Goal: Information Seeking & Learning: Learn about a topic

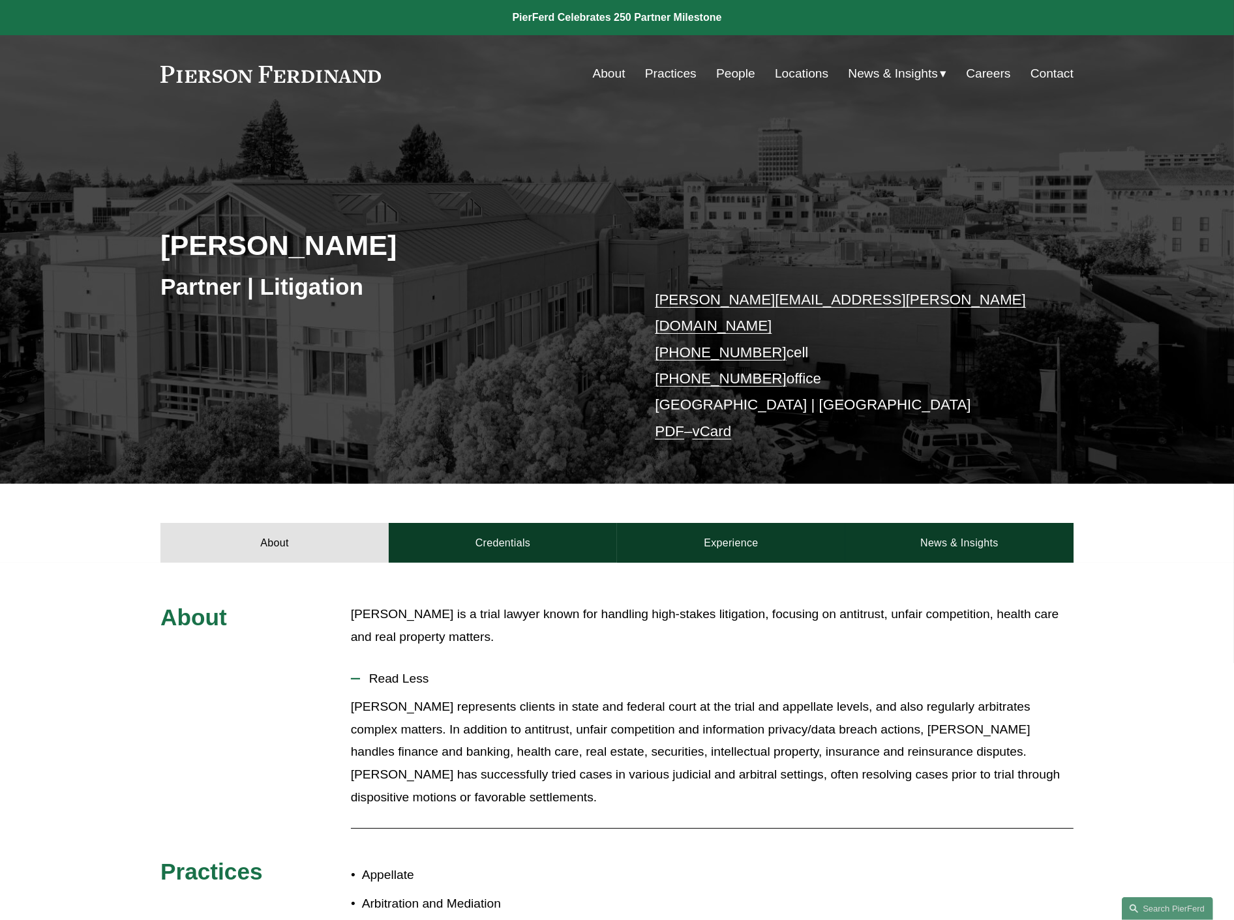
click at [675, 73] on link "Practices" at bounding box center [671, 73] width 52 height 25
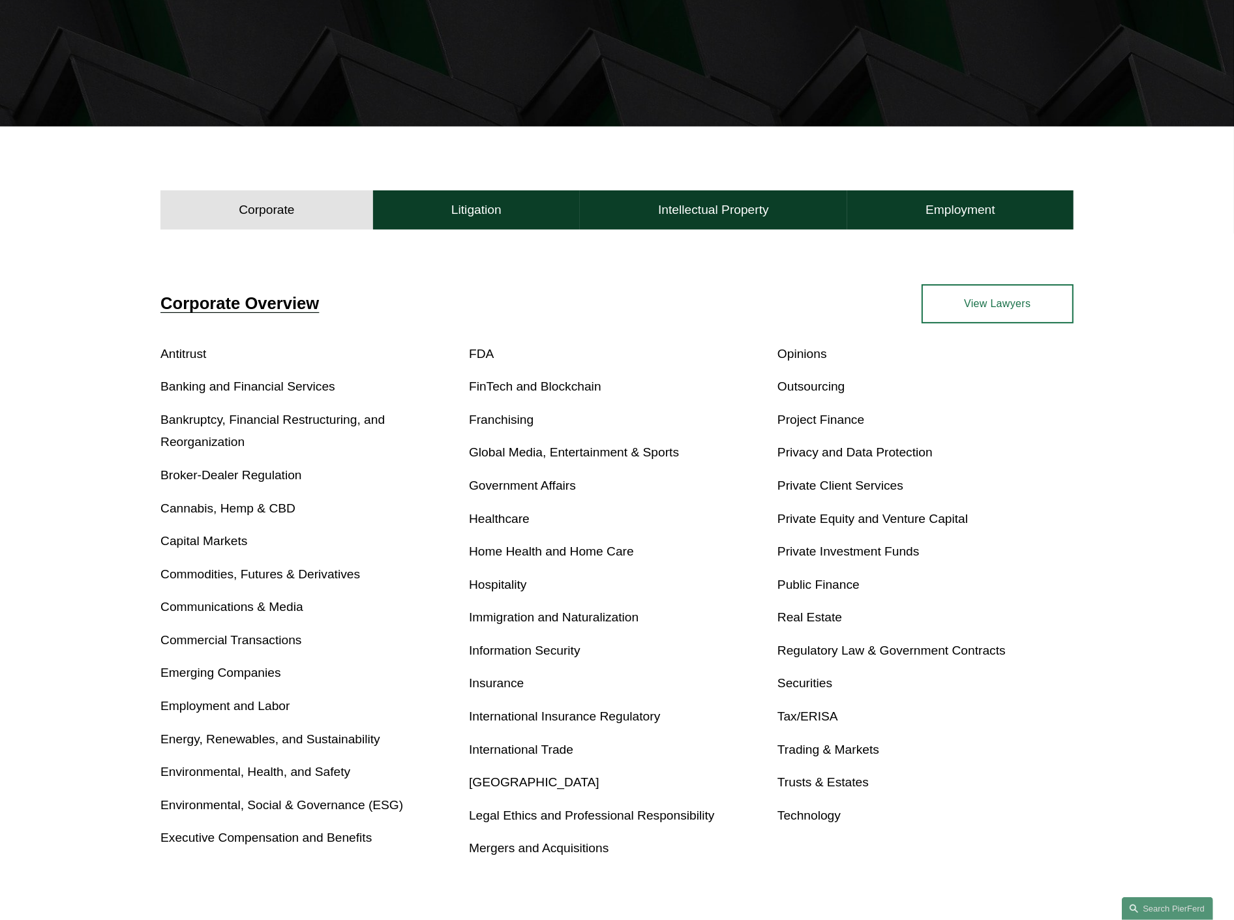
scroll to position [289, 0]
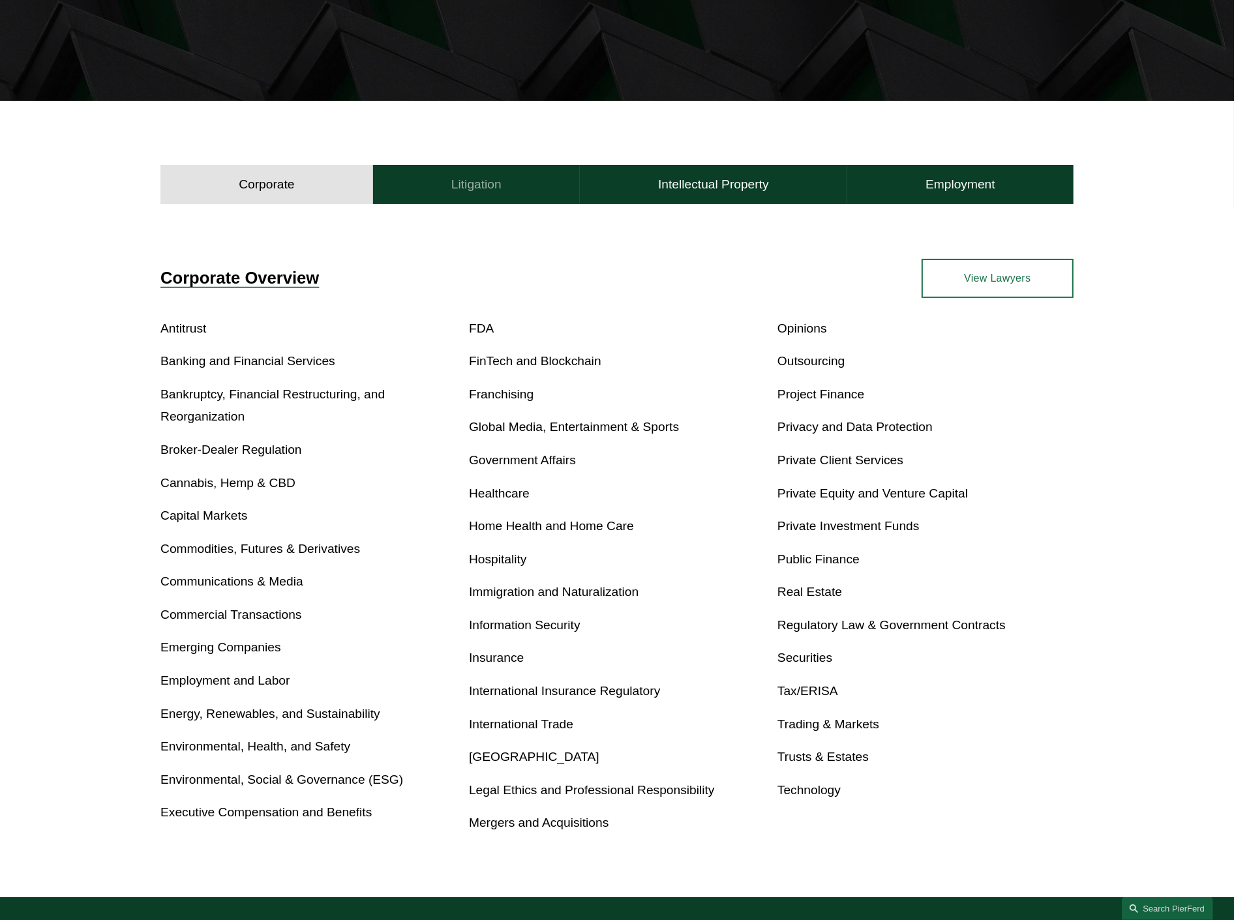
click at [490, 179] on h4 "Litigation" at bounding box center [476, 185] width 50 height 16
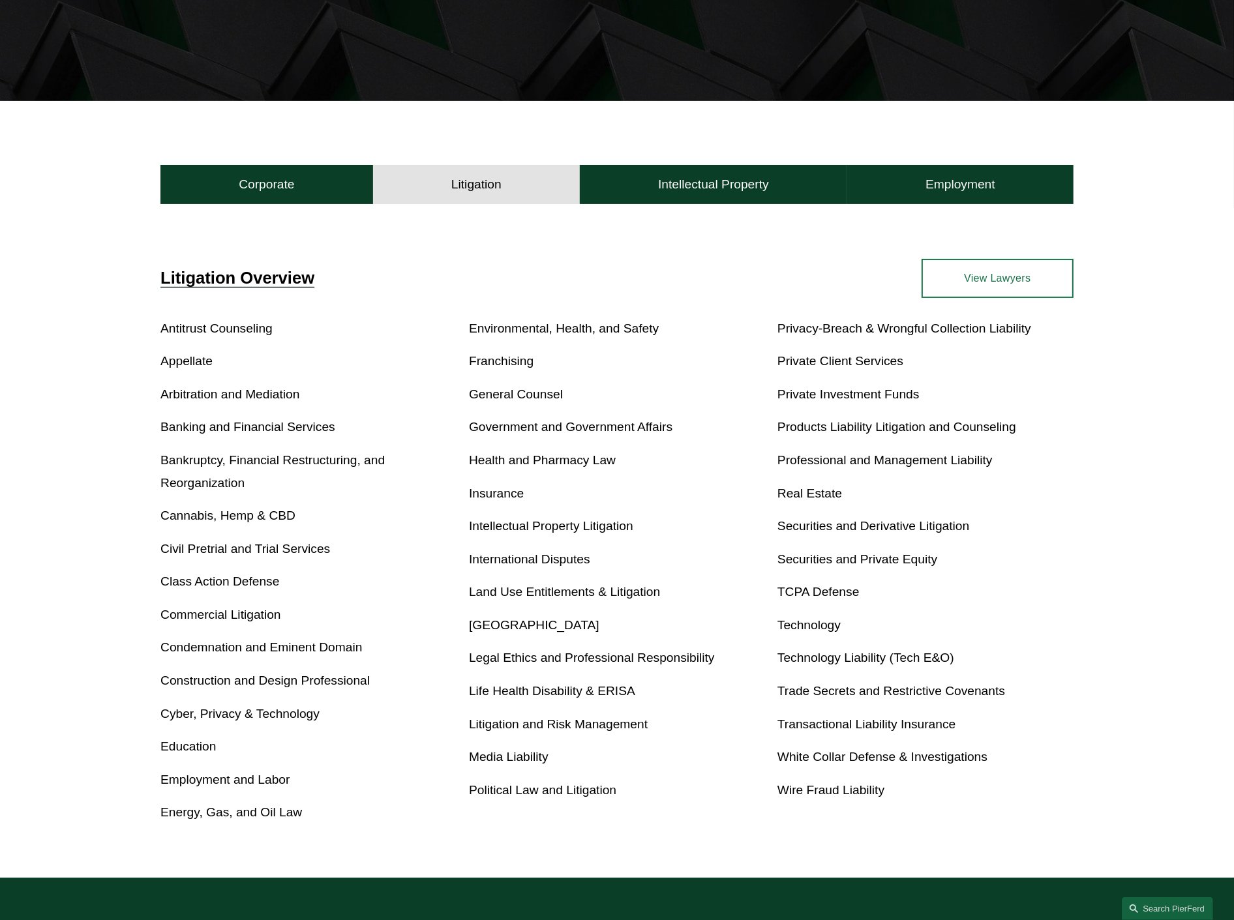
click at [892, 693] on link "Trade Secrets and Restrictive Covenants" at bounding box center [891, 691] width 228 height 14
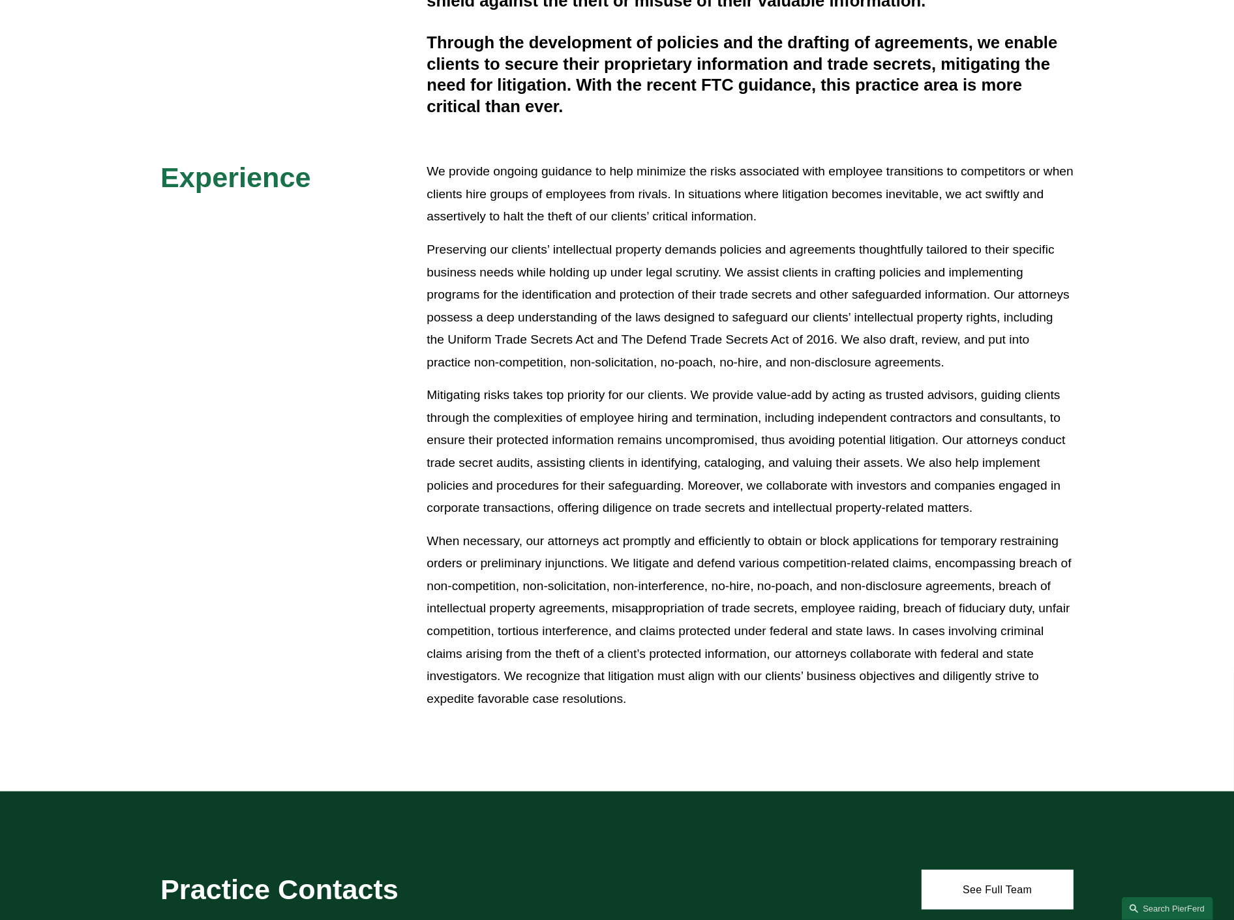
scroll to position [507, 0]
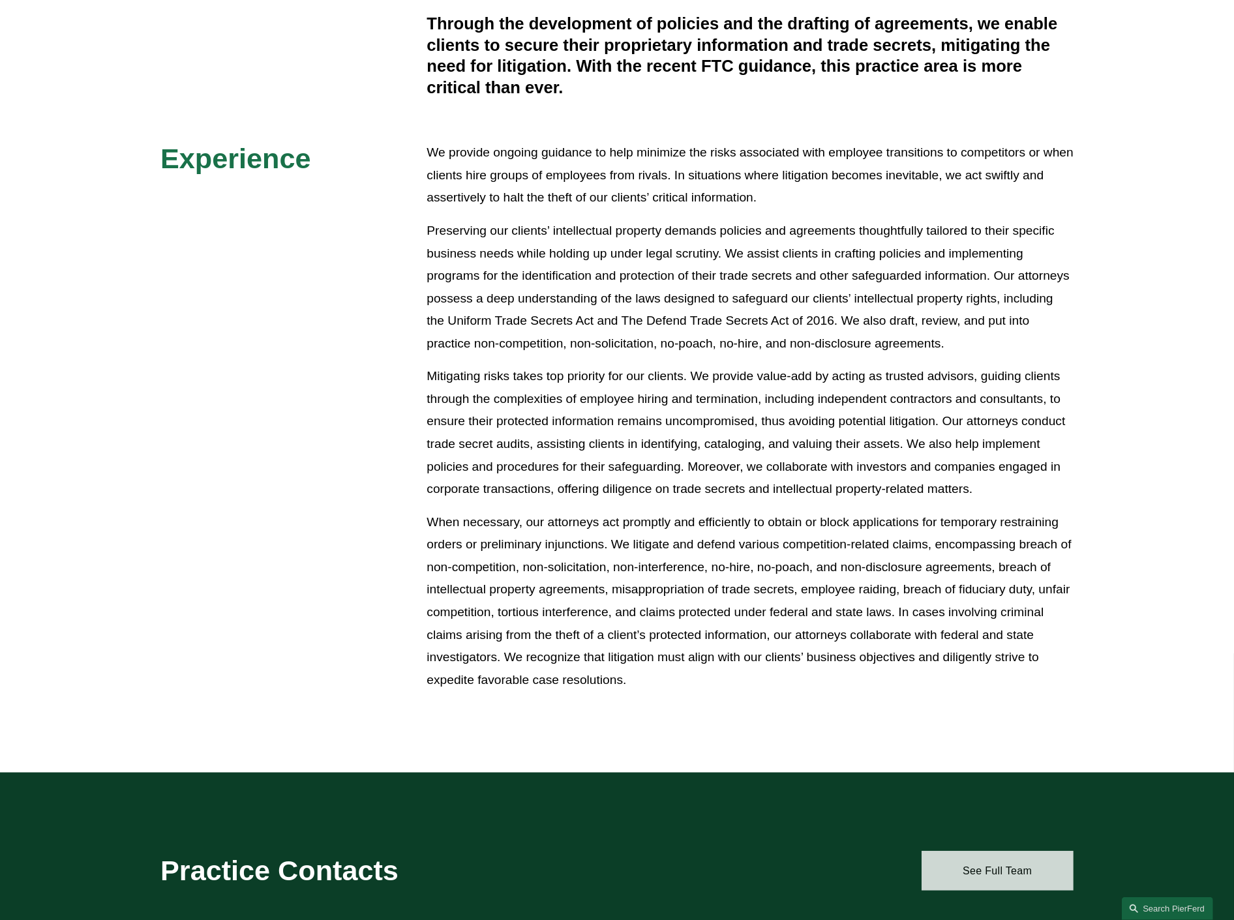
click at [1052, 874] on link "See Full Team" at bounding box center [997, 870] width 152 height 39
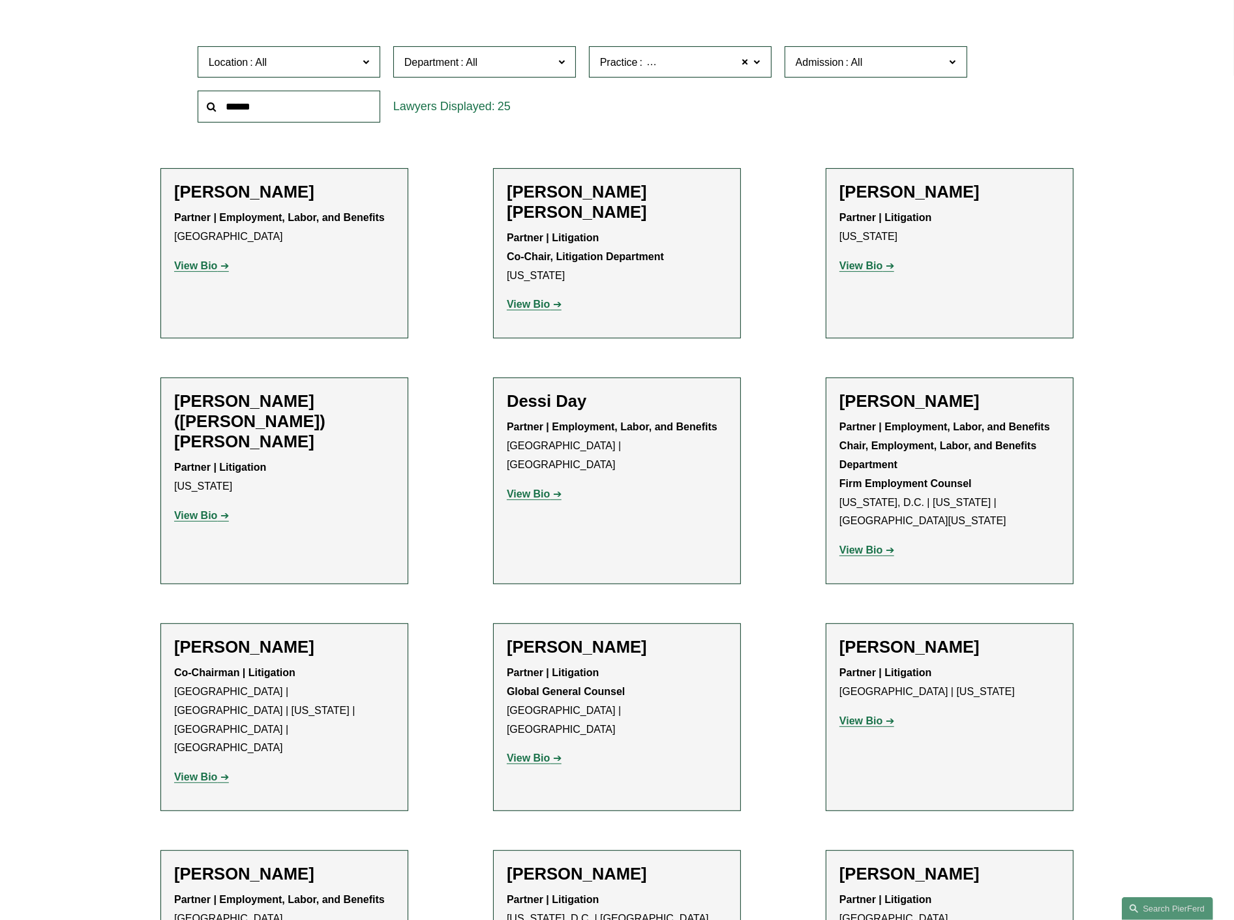
scroll to position [434, 0]
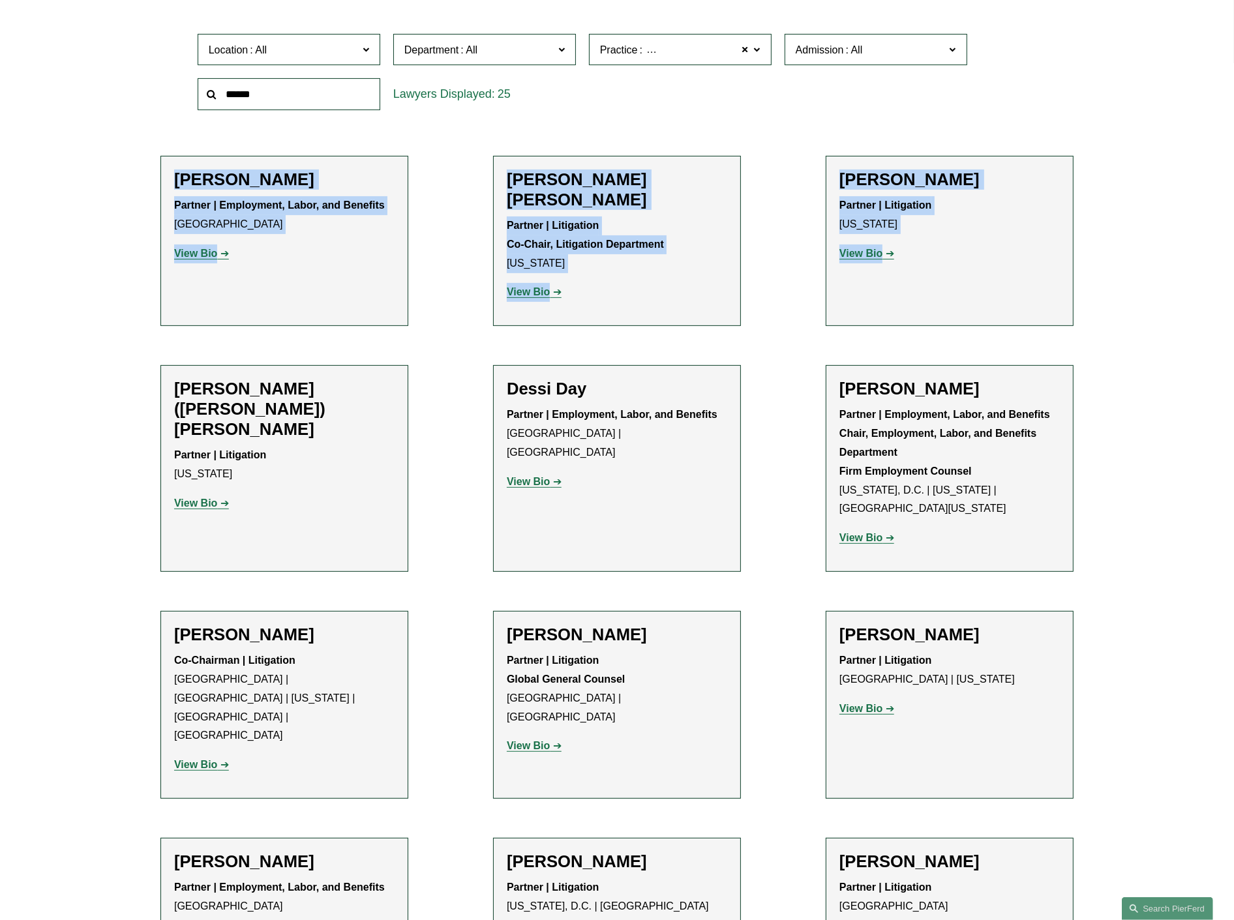
drag, startPoint x: 155, startPoint y: 155, endPoint x: 1016, endPoint y: 271, distance: 868.4
copy ul "Sara J. Bass Partner | Employment, Labor, and Benefits Atlanta View Bio Locatio…"
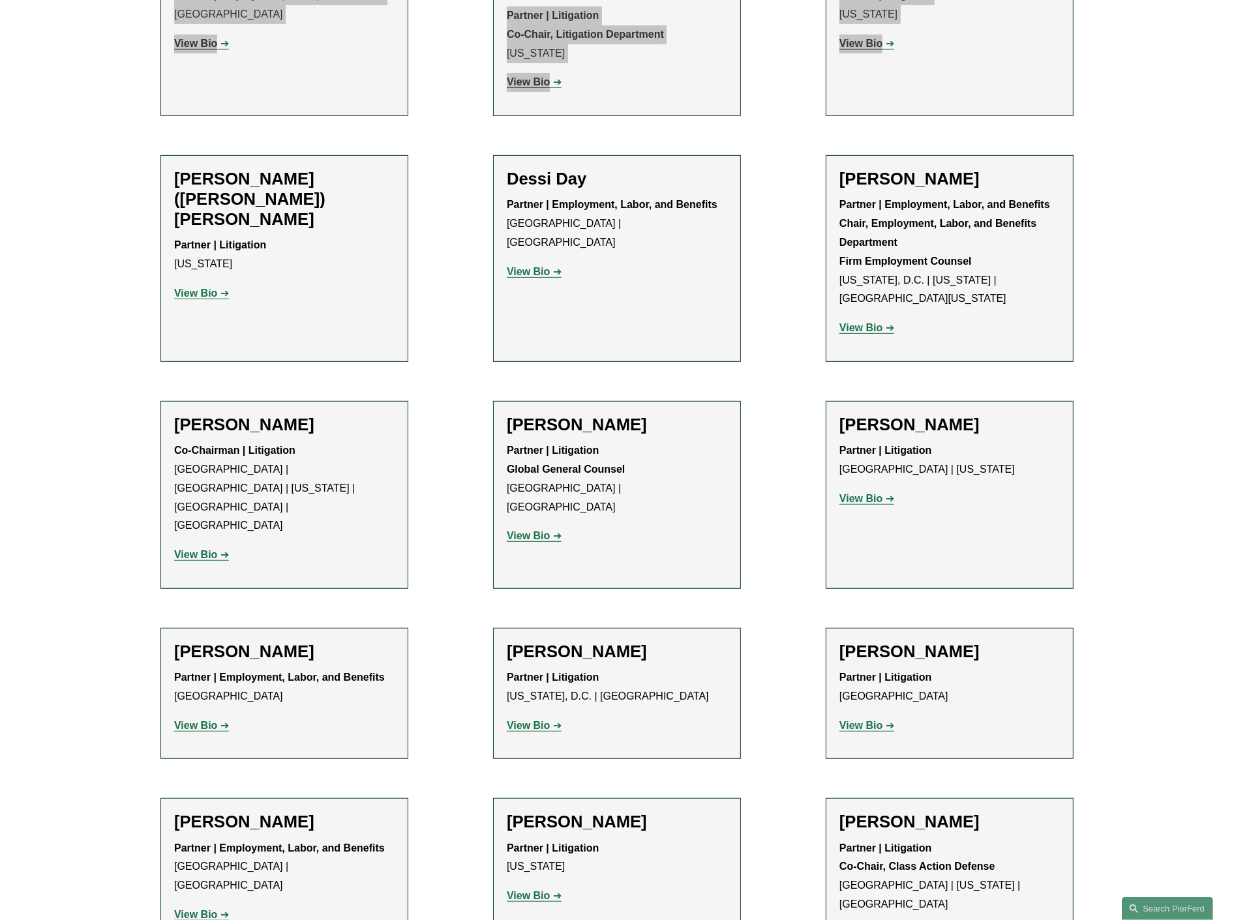
scroll to position [652, 0]
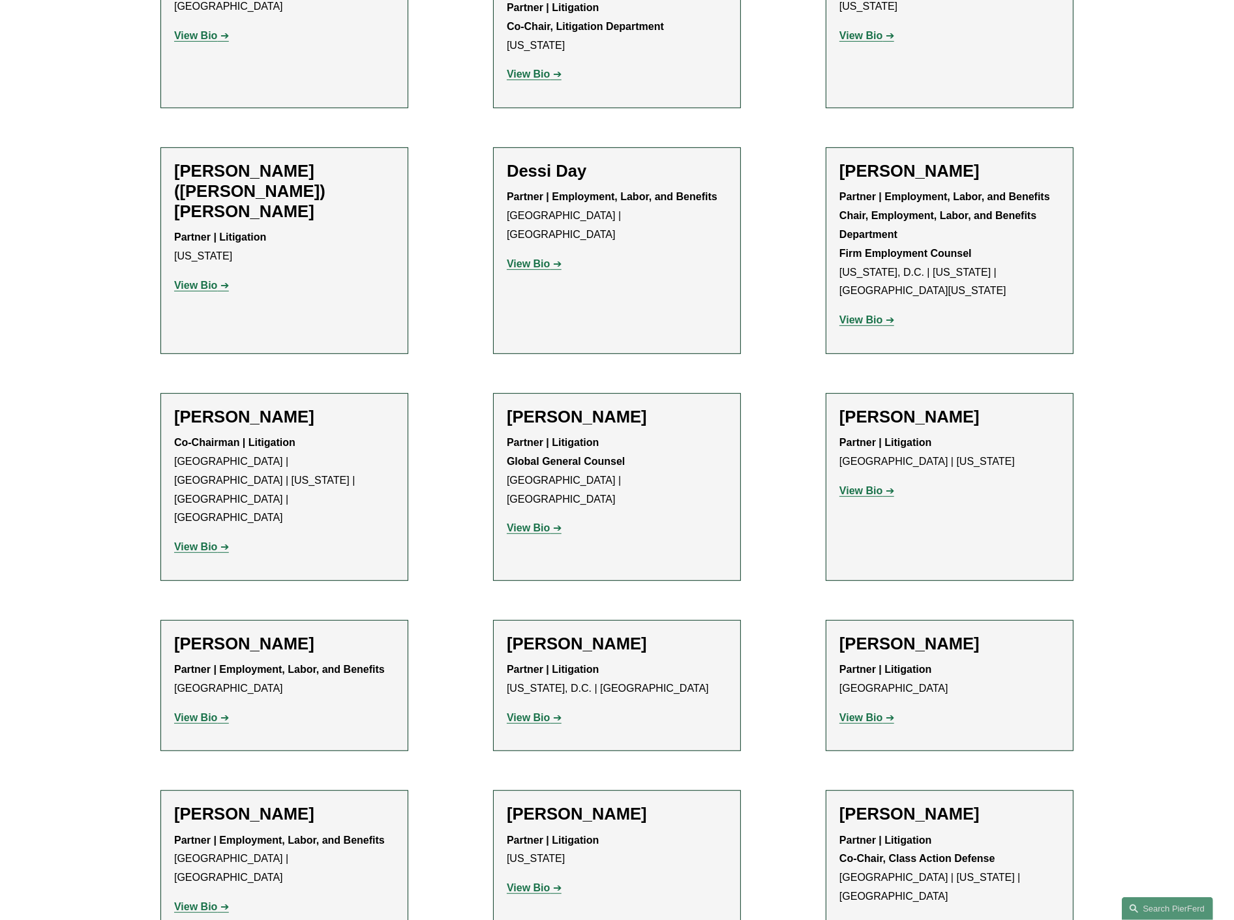
click at [104, 186] on div "Filter Location All Atlanta Austin Boston Charlotte Chicago Cincinnati Clevelan…" at bounding box center [617, 746] width 1234 height 1977
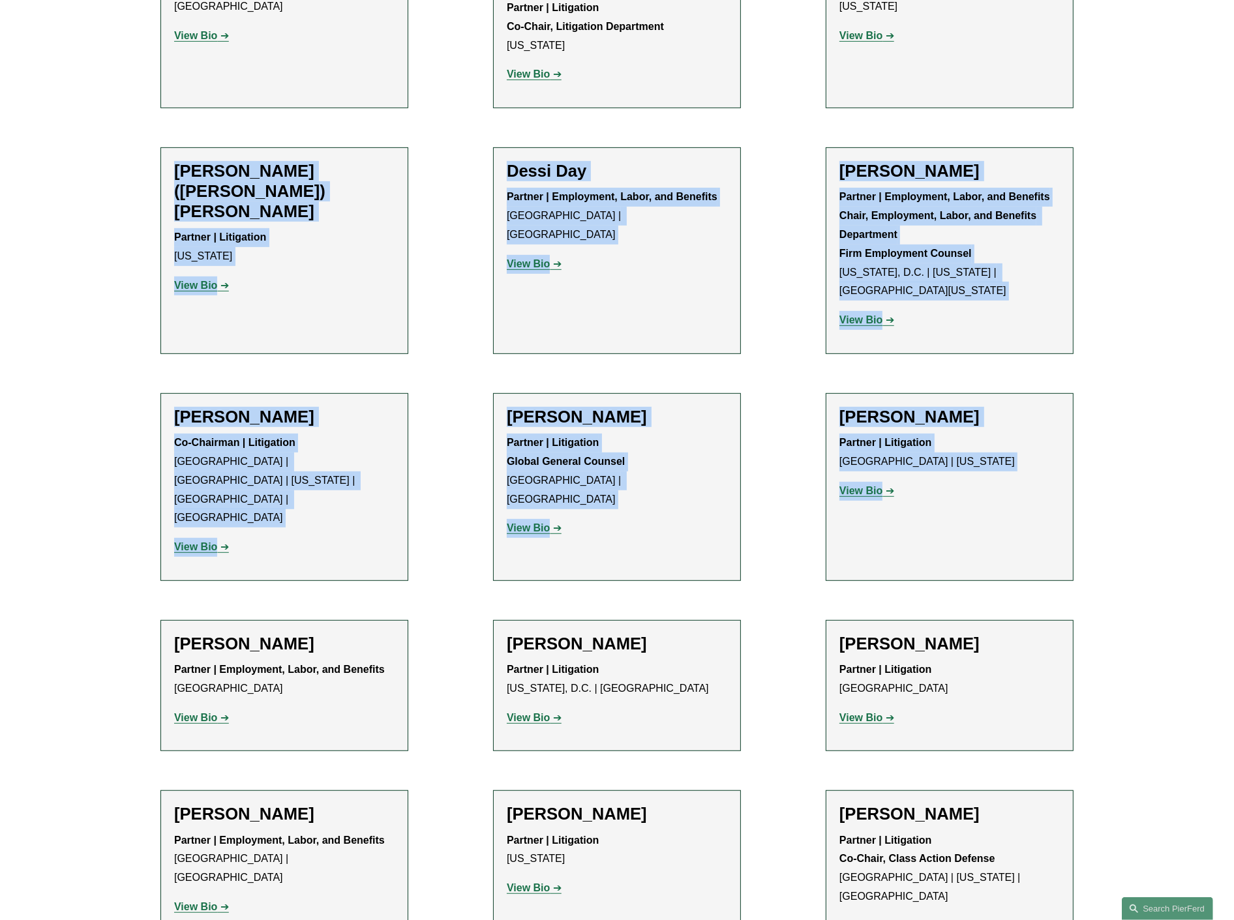
drag, startPoint x: 145, startPoint y: 125, endPoint x: 1073, endPoint y: 505, distance: 1002.7
click at [1073, 505] on ul "Filter Location All Atlanta Austin Boston Charlotte Chicago Cincinnati Clevelan…" at bounding box center [616, 734] width 987 height 1928
copy ul "Jonathan E. (Jed) Davis Partner | Litigation New York View Bio Location: New Yo…"
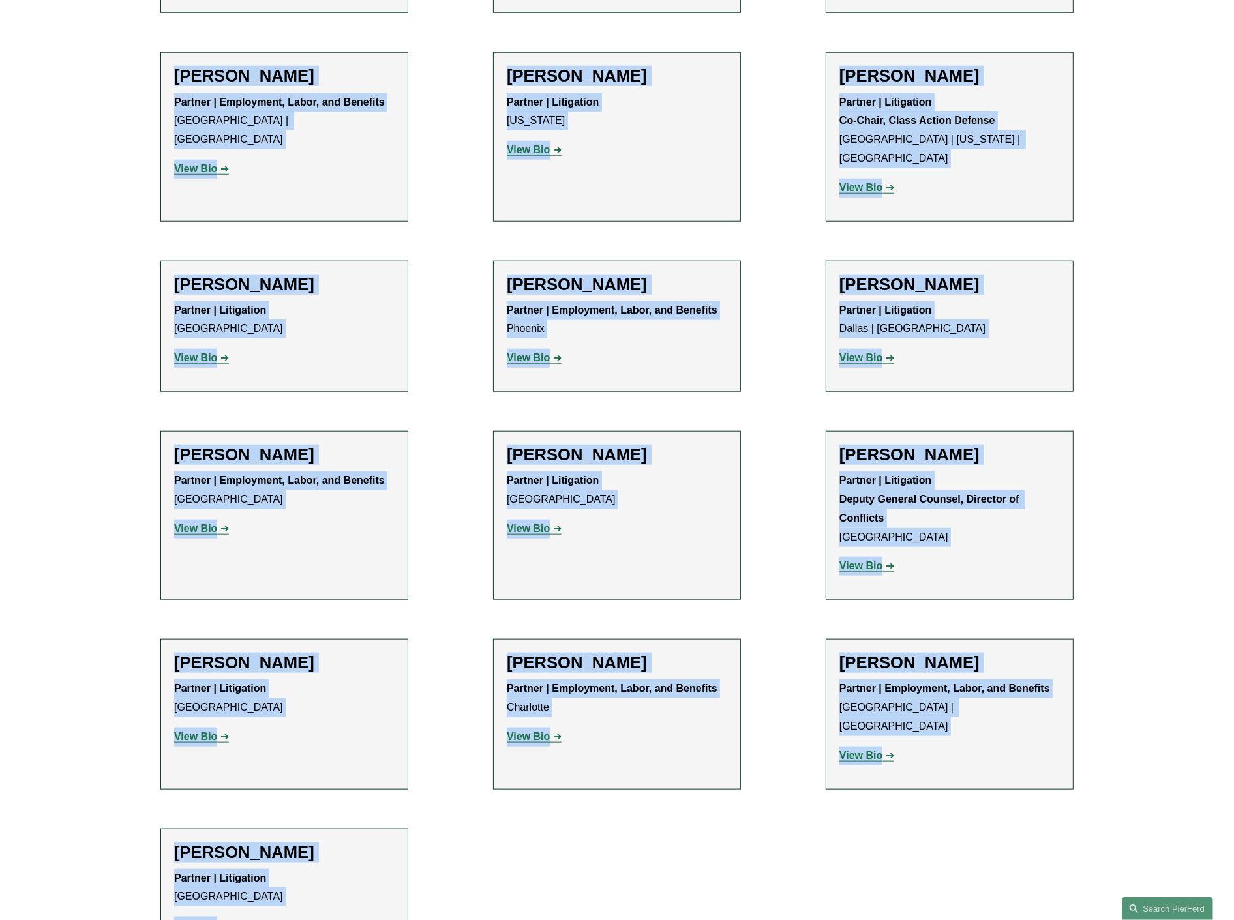
scroll to position [1406, 0]
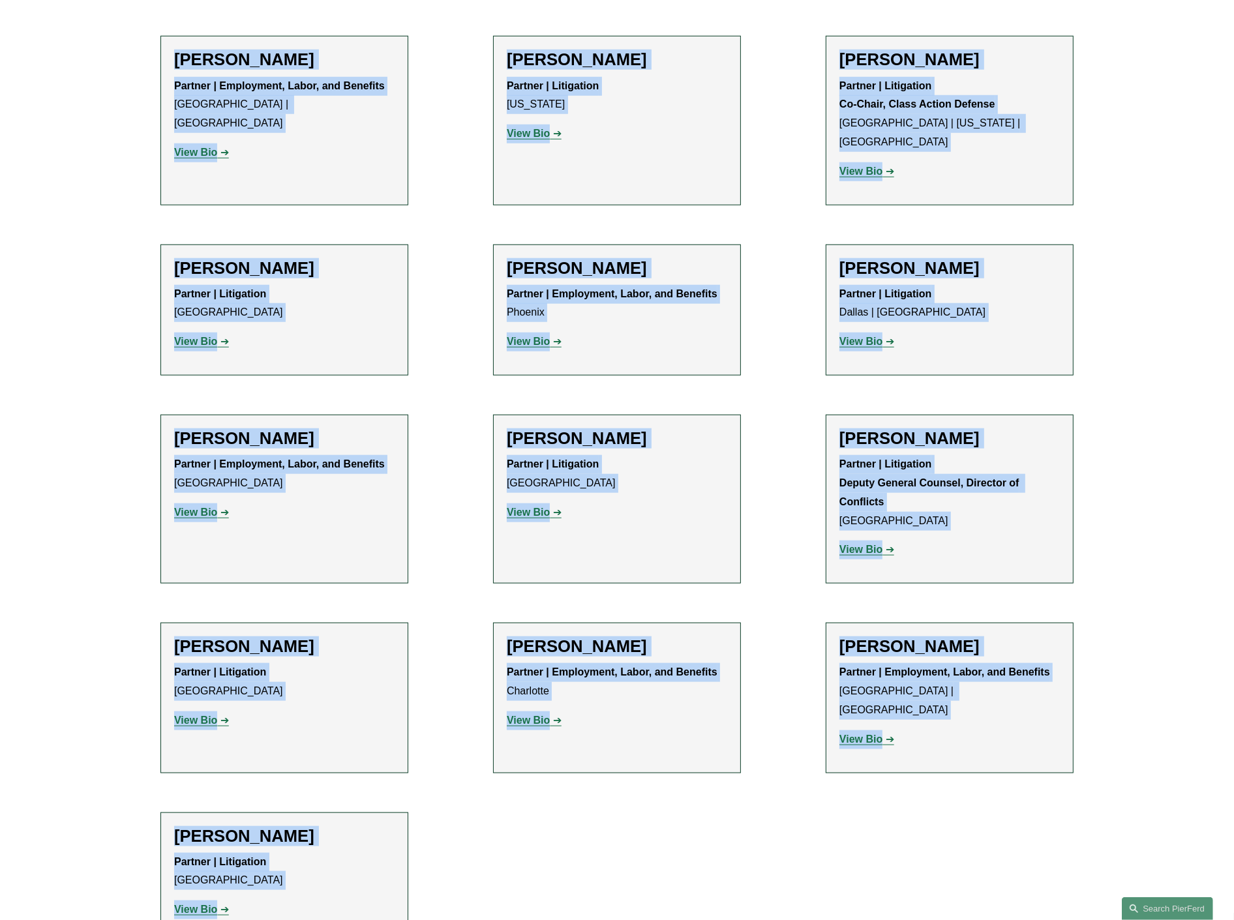
drag, startPoint x: 138, startPoint y: 194, endPoint x: 370, endPoint y: 820, distance: 667.8
copy ul "Benjamin K. Jacobs Partner | Employment, Labor, and Benefits Philadelphia View …"
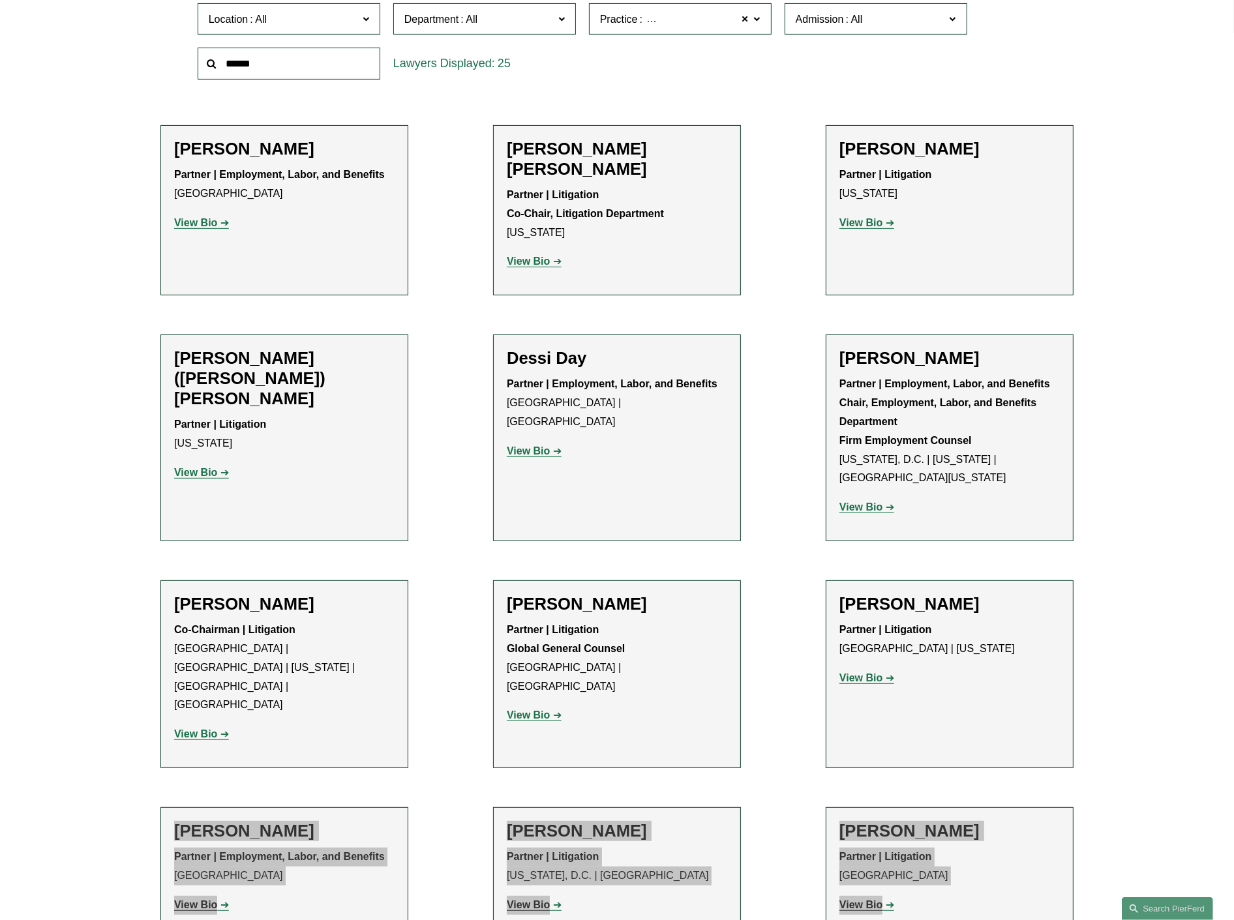
scroll to position [30, 0]
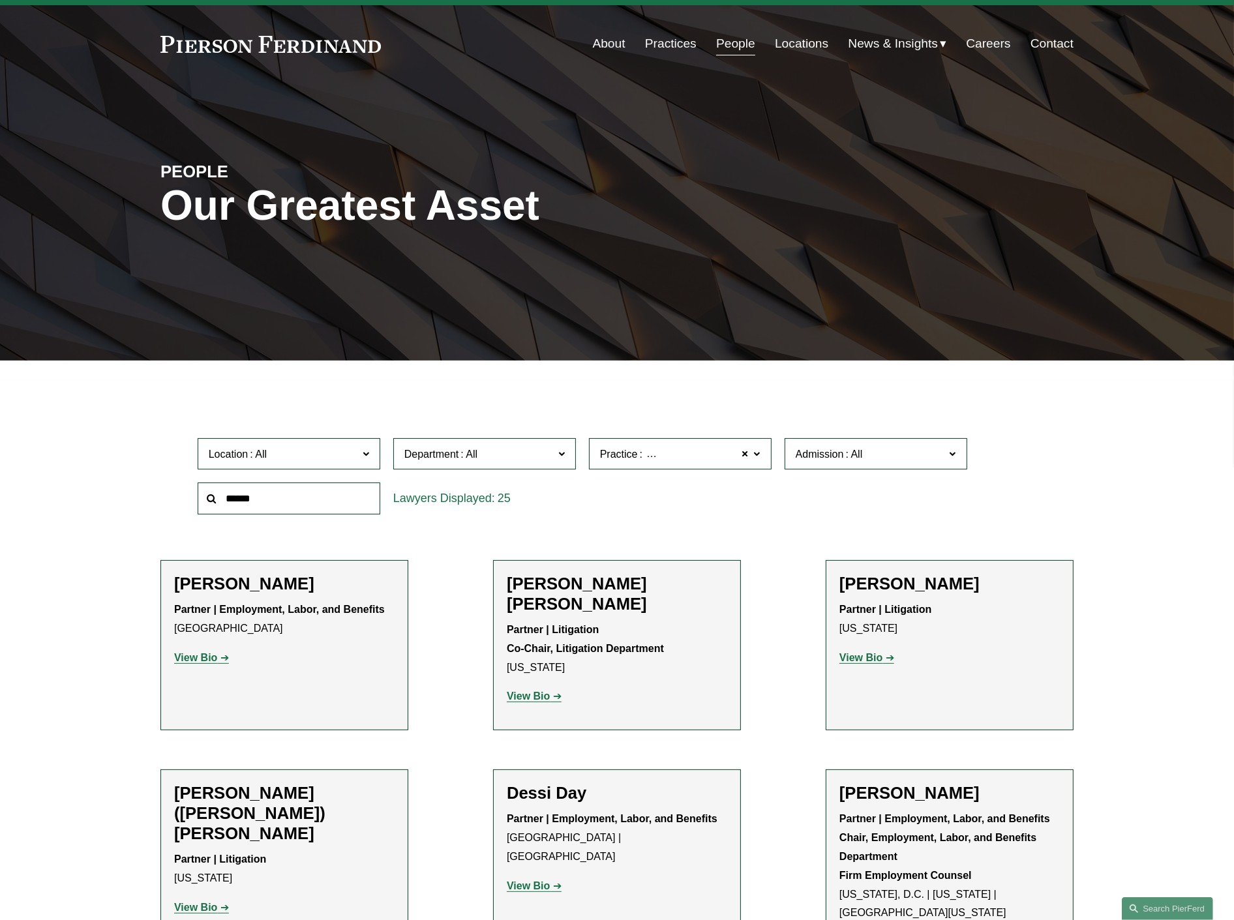
click at [757, 457] on span at bounding box center [757, 453] width 7 height 17
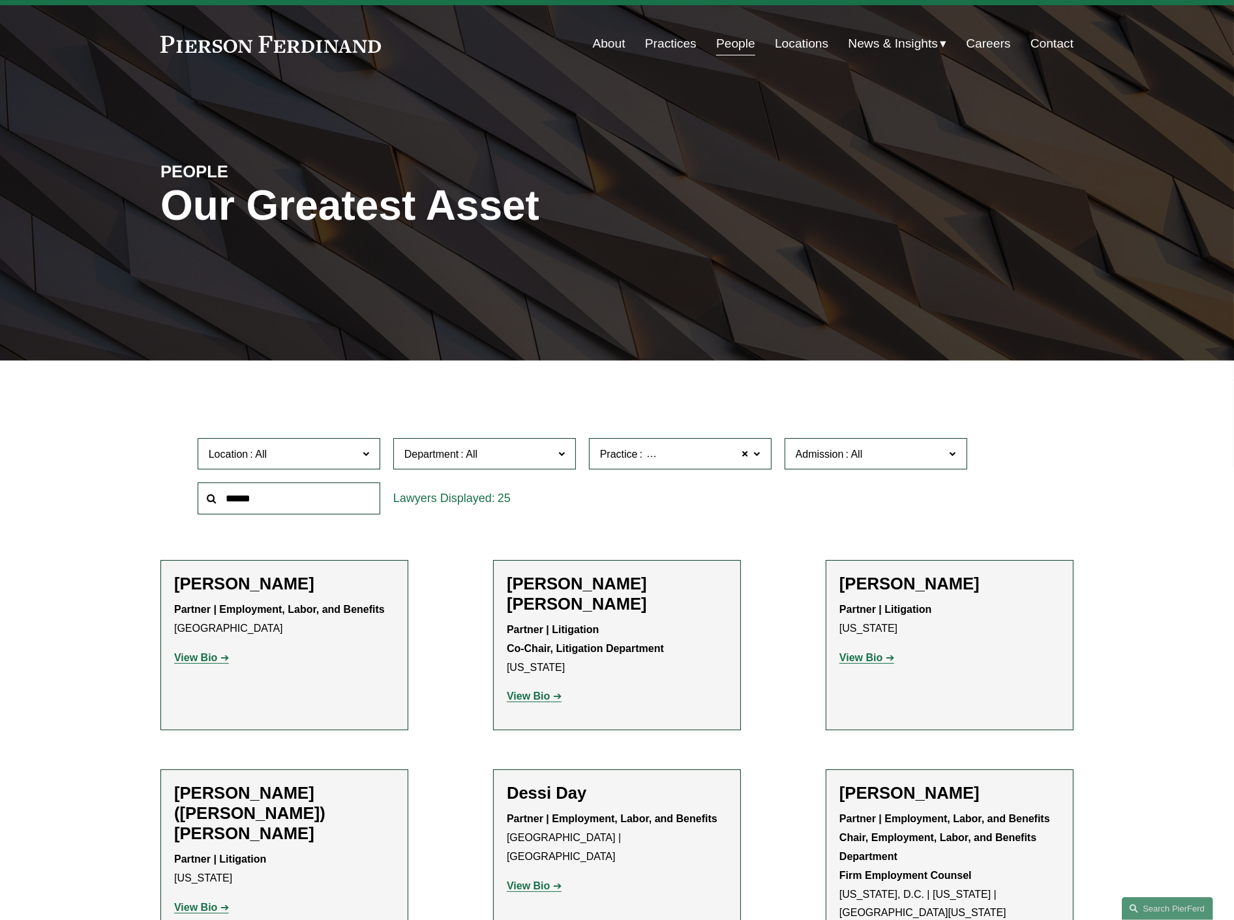
click at [213, 659] on strong "View Bio" at bounding box center [195, 657] width 43 height 11
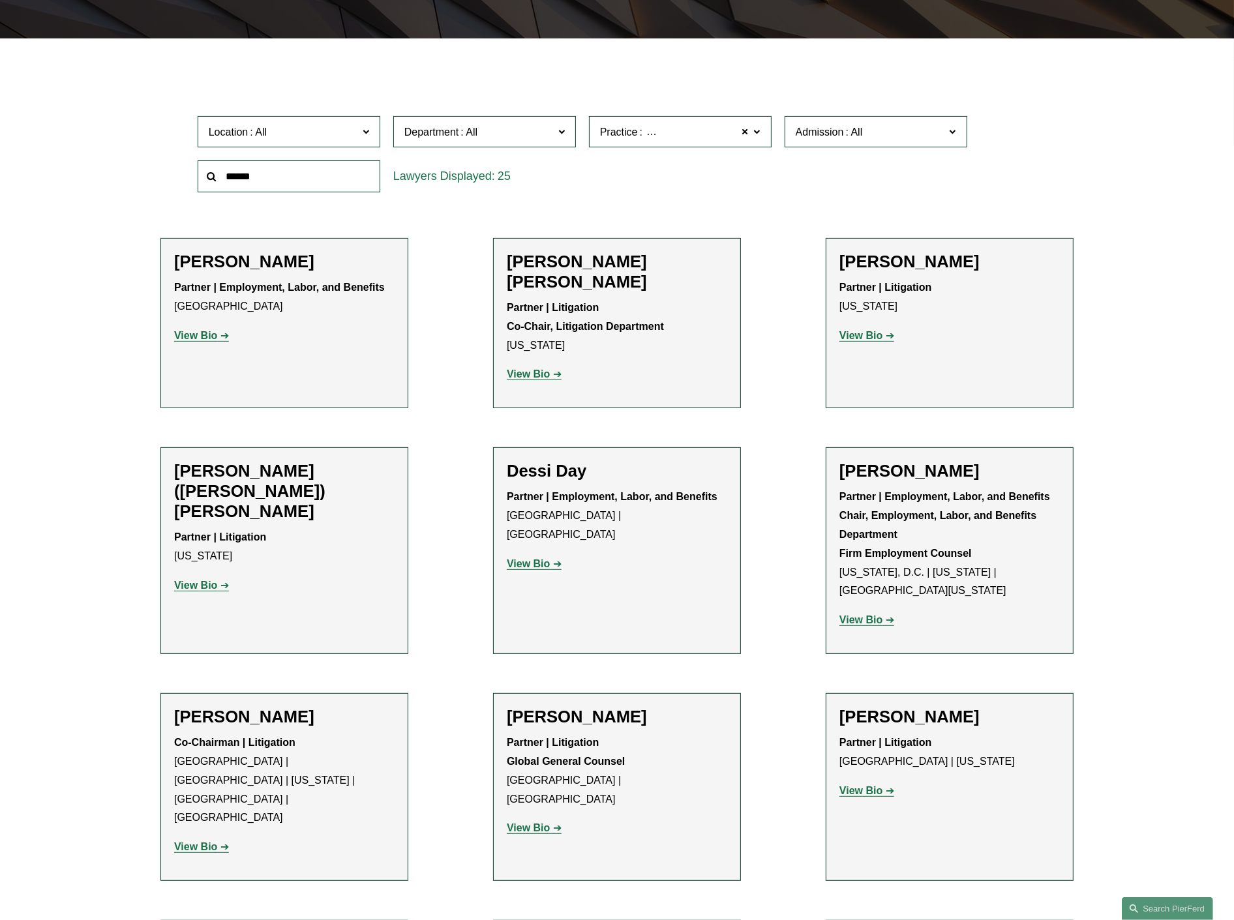
scroll to position [320, 0]
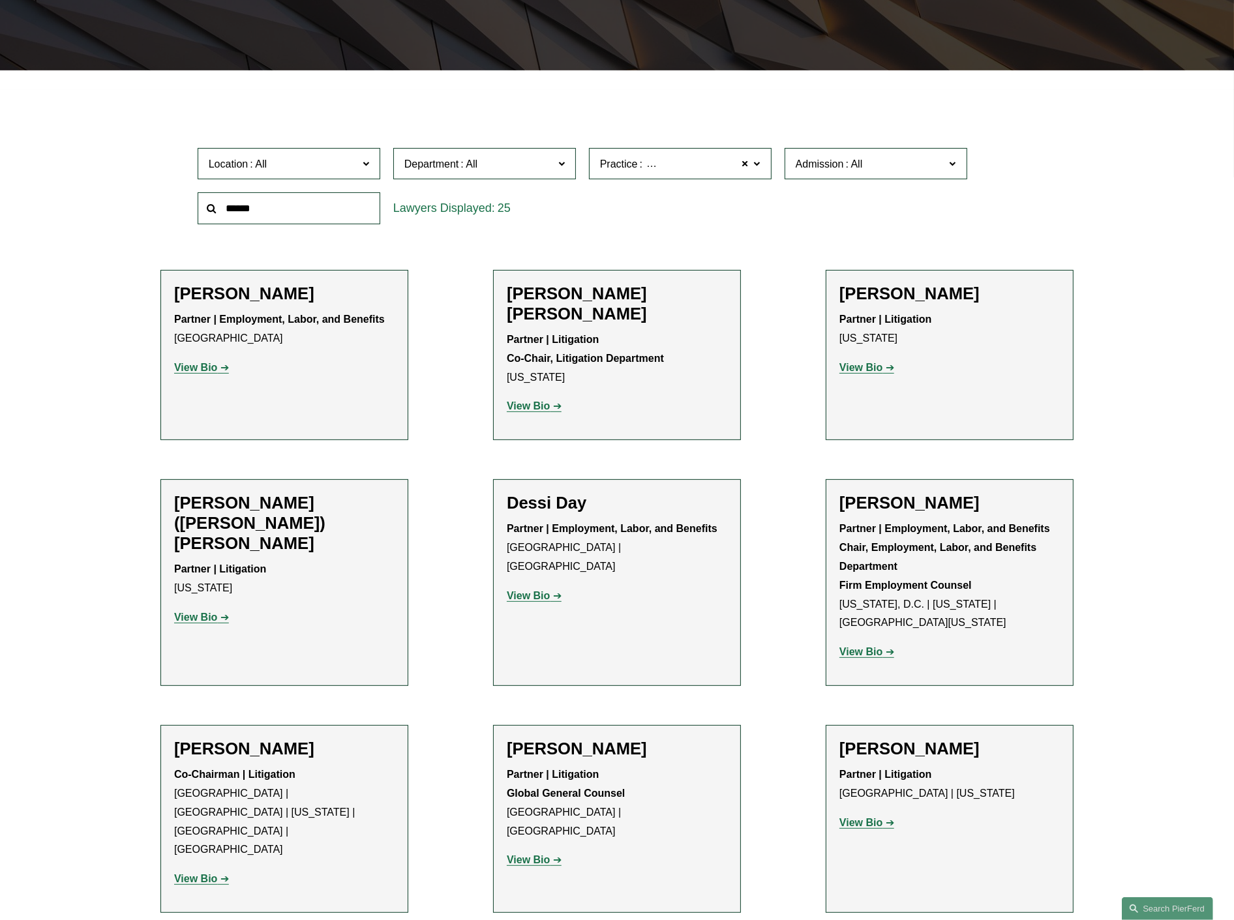
click at [934, 160] on span "Admission" at bounding box center [869, 164] width 149 height 18
click at [0, 0] on link "California" at bounding box center [0, 0] width 0 height 0
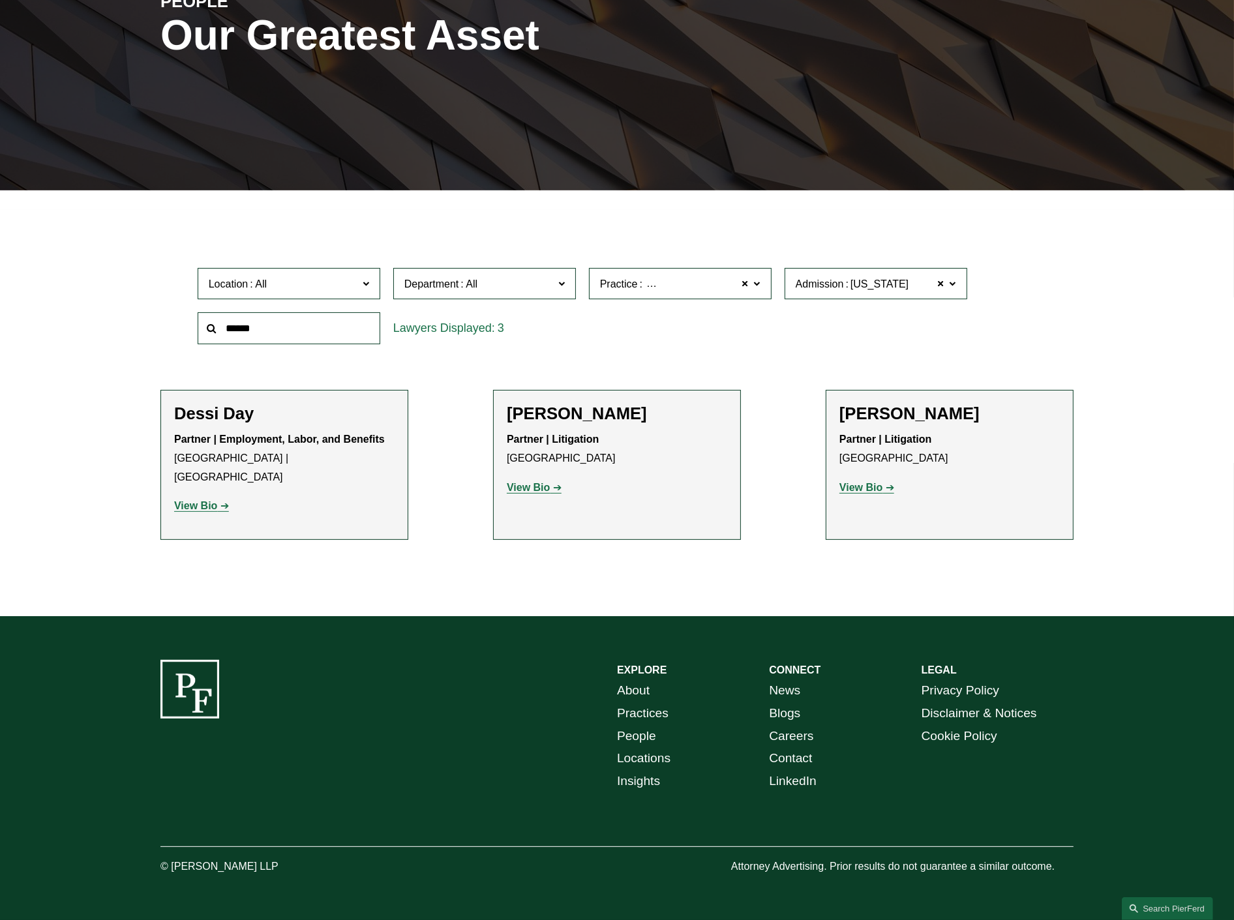
scroll to position [183, 0]
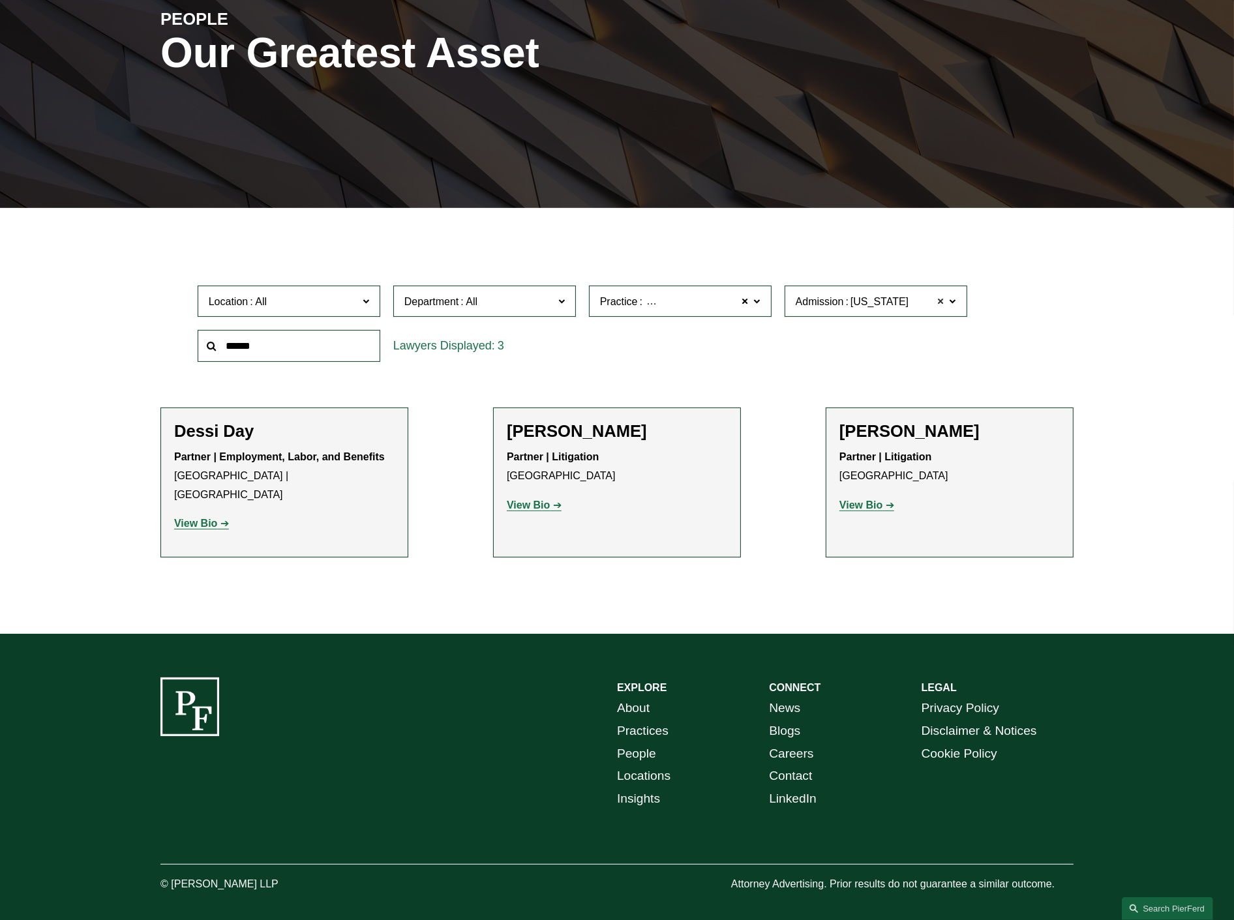
click at [943, 303] on span at bounding box center [941, 301] width 8 height 17
click at [951, 302] on span at bounding box center [952, 300] width 7 height 17
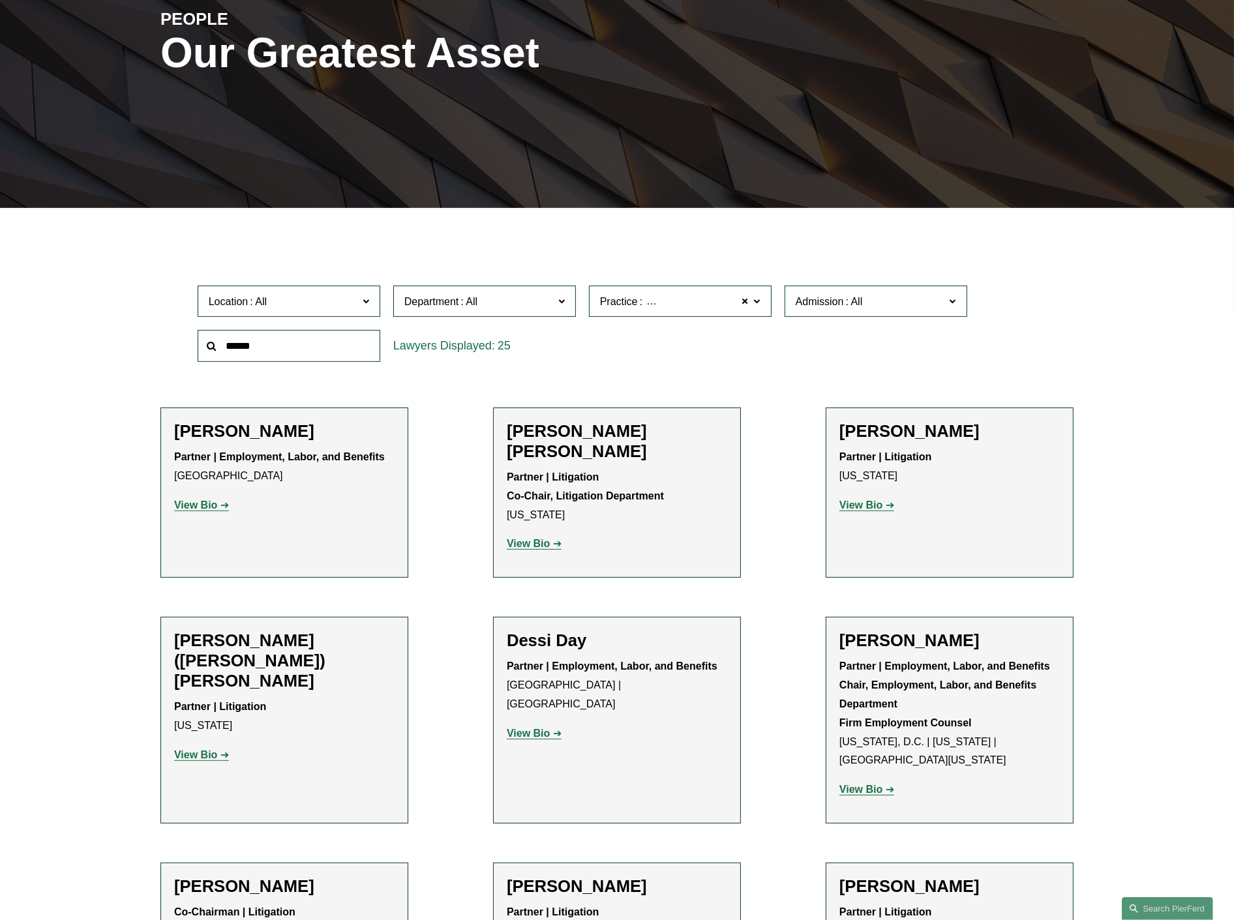
scroll to position [289, 0]
click at [0, 0] on link "[US_STATE]" at bounding box center [0, 0] width 0 height 0
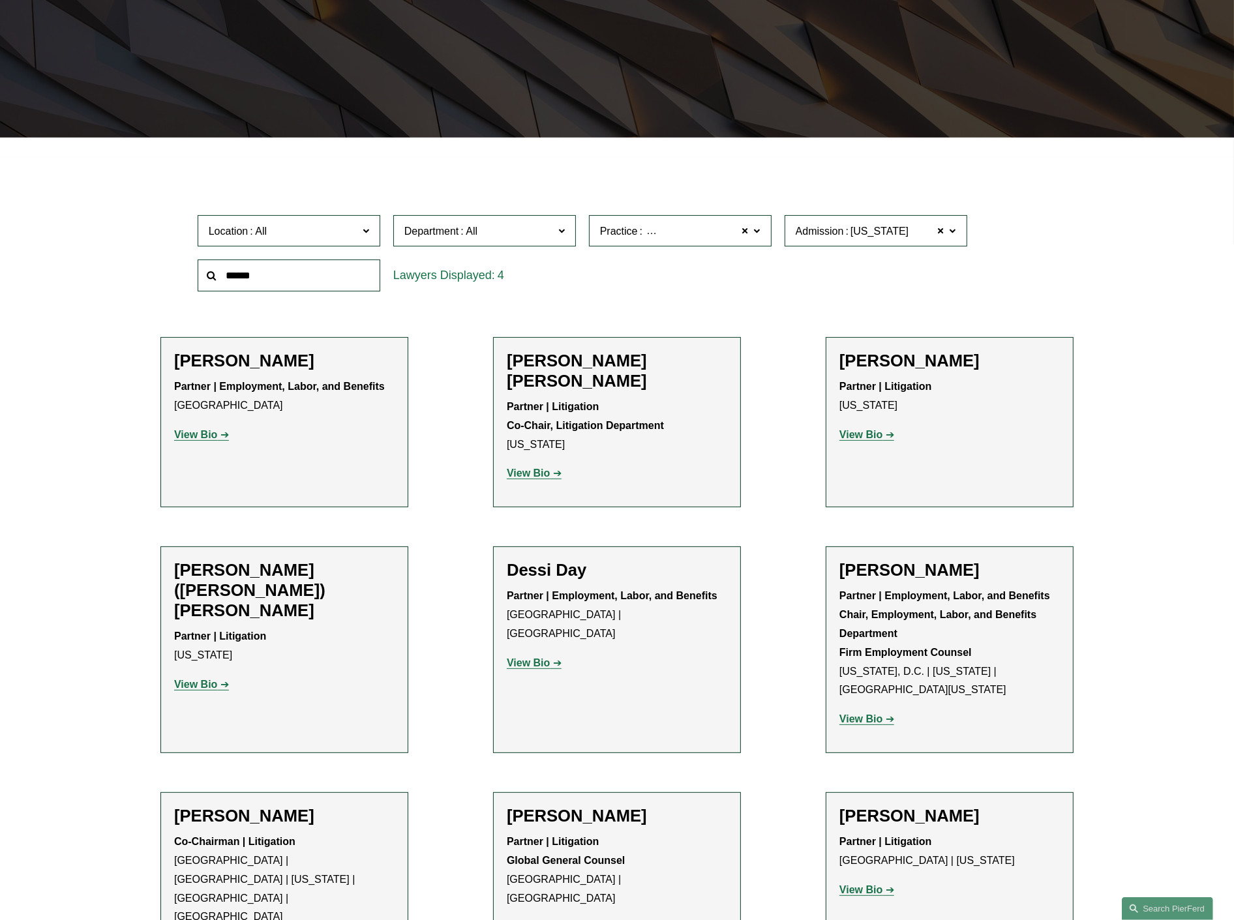
scroll to position [259, 0]
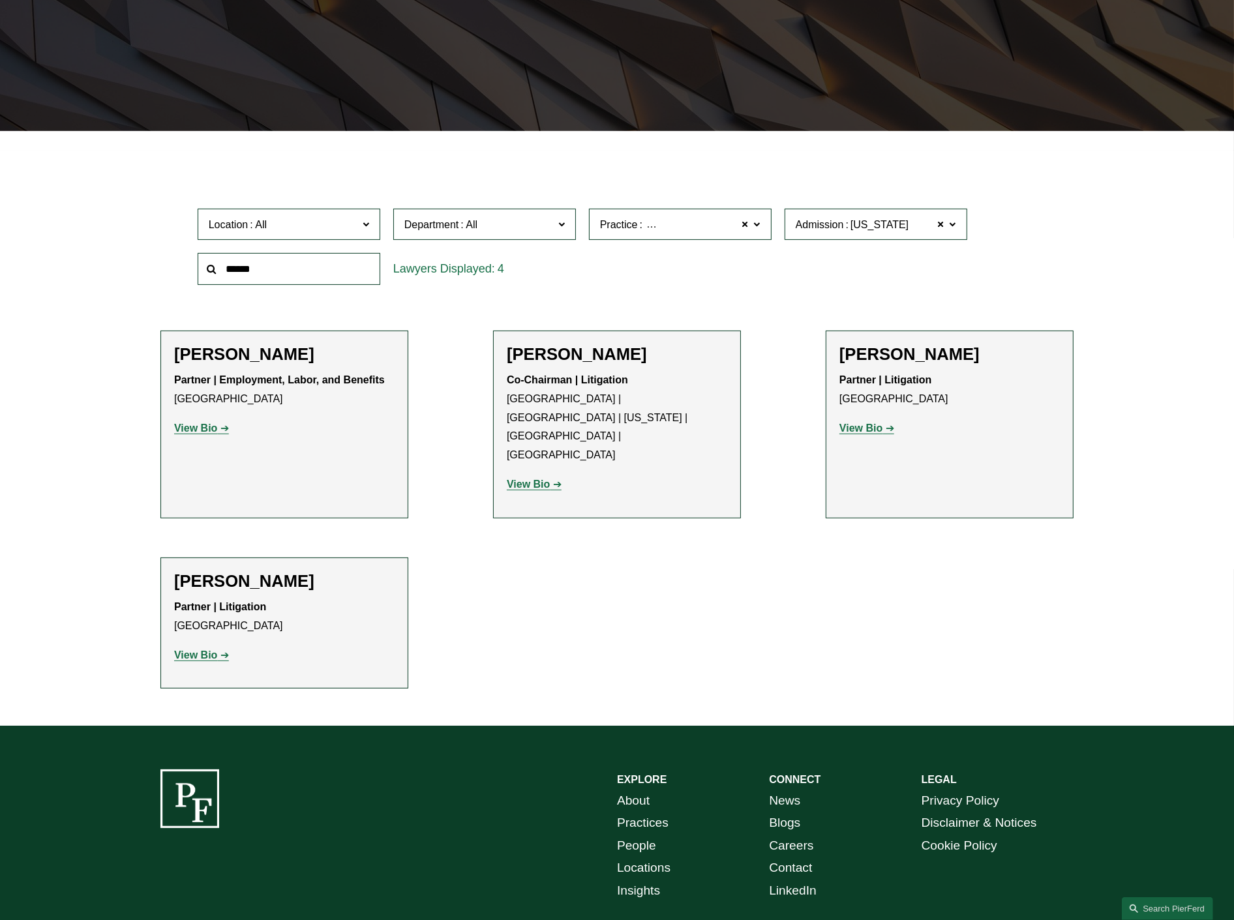
click at [964, 224] on label "Admission Georgia" at bounding box center [875, 225] width 183 height 32
click at [0, 0] on link "California" at bounding box center [0, 0] width 0 height 0
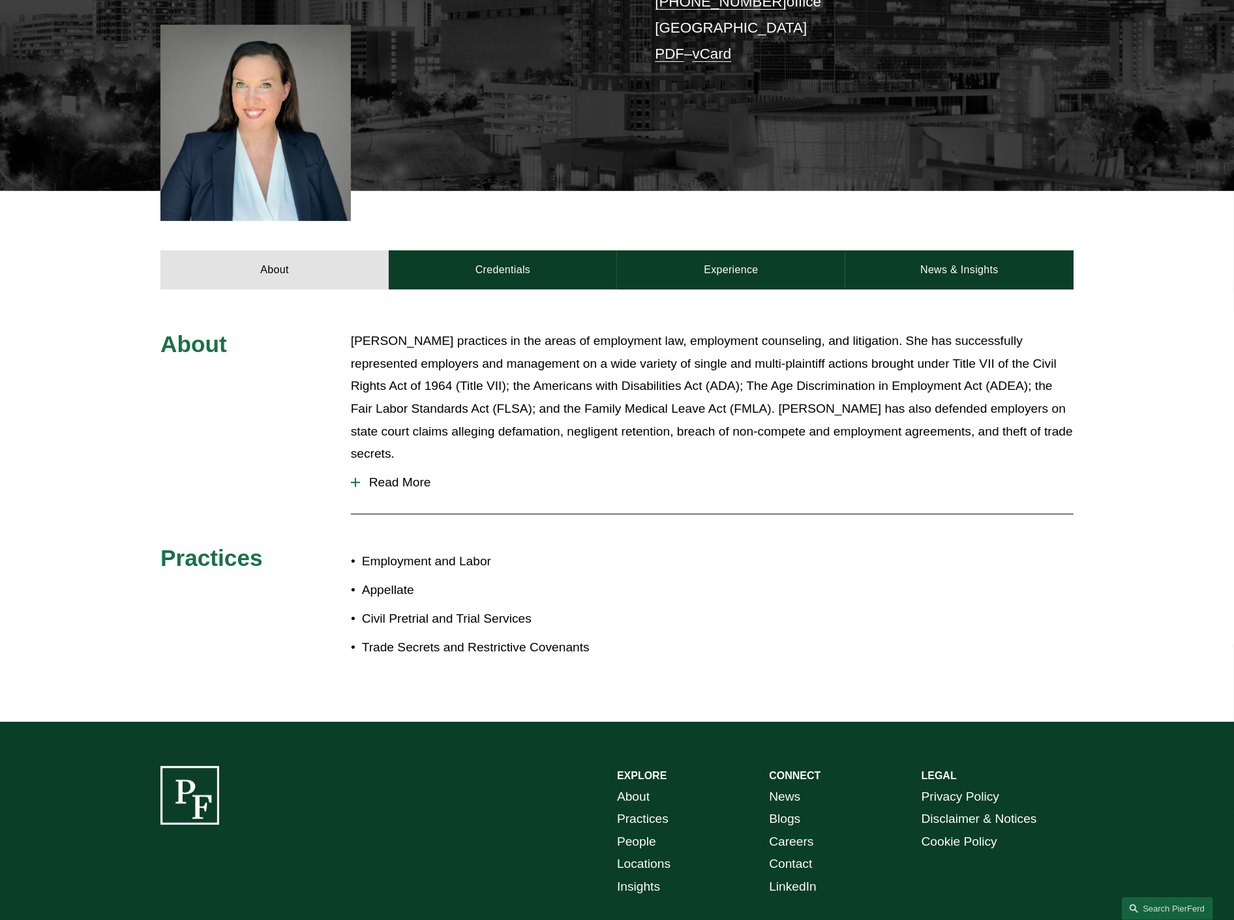
scroll to position [439, 0]
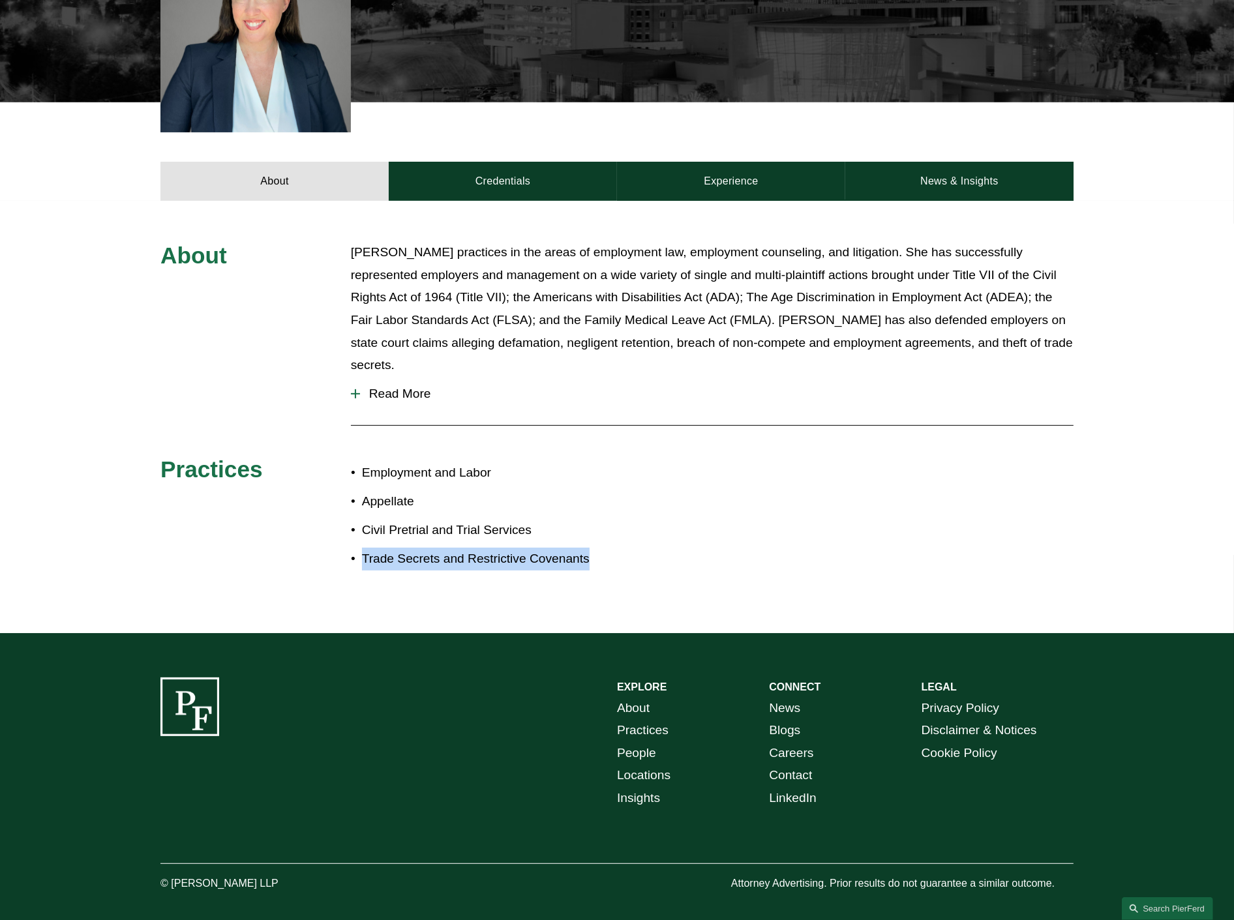
drag, startPoint x: 604, startPoint y: 542, endPoint x: 362, endPoint y: 540, distance: 242.6
click at [362, 548] on p "Trade Secrets and Restrictive Covenants" at bounding box center [489, 559] width 255 height 23
copy p "Trade Secrets and Restrictive Covenants"
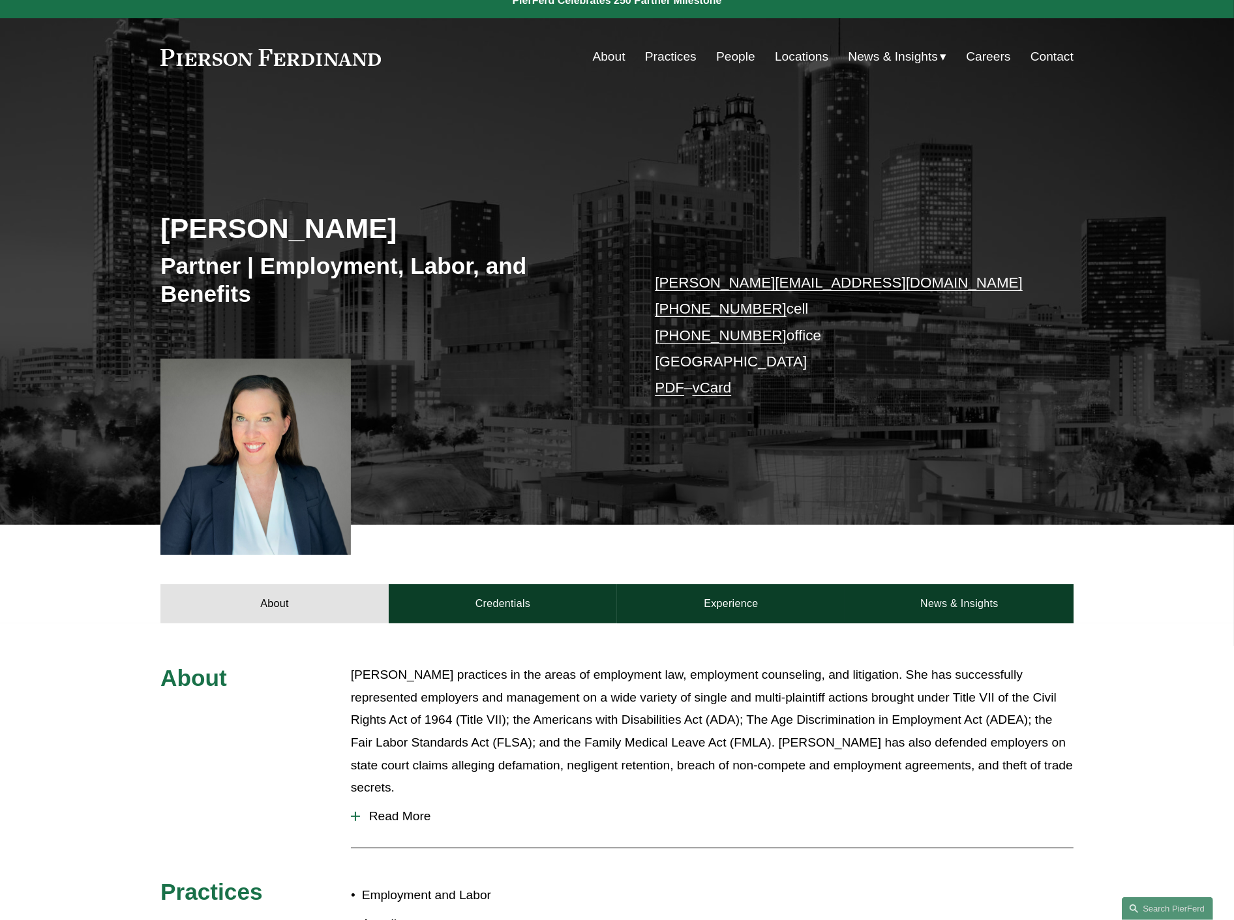
scroll to position [5, 0]
